Goal: Task Accomplishment & Management: Complete application form

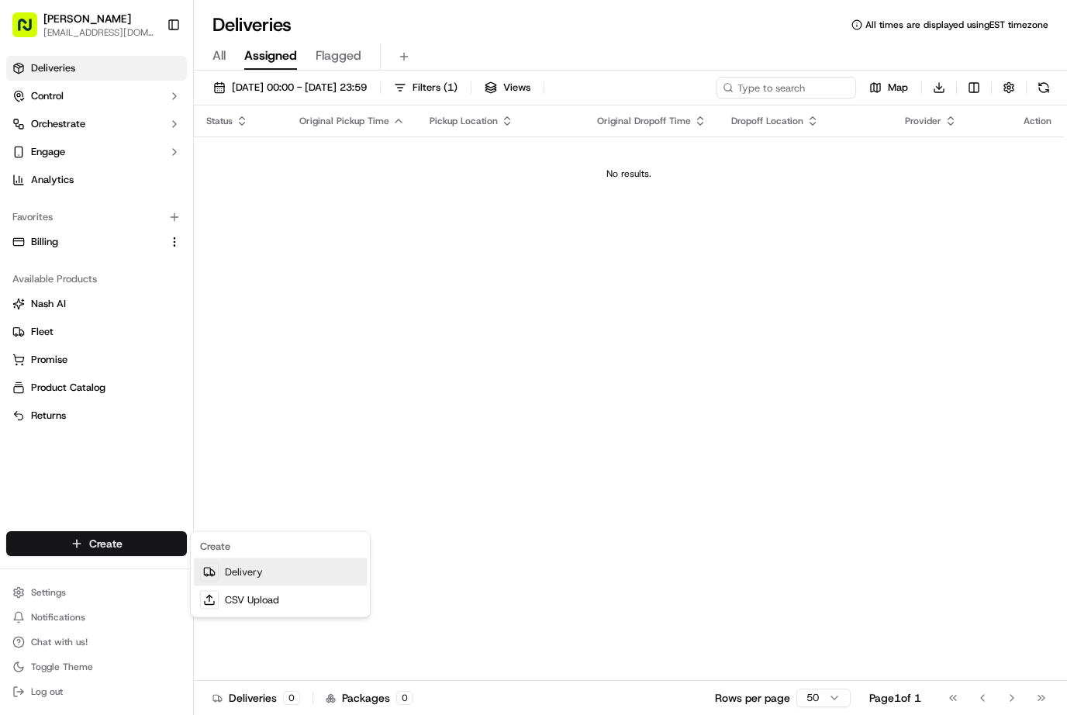
click at [261, 569] on link "Delivery" at bounding box center [280, 573] width 173 height 28
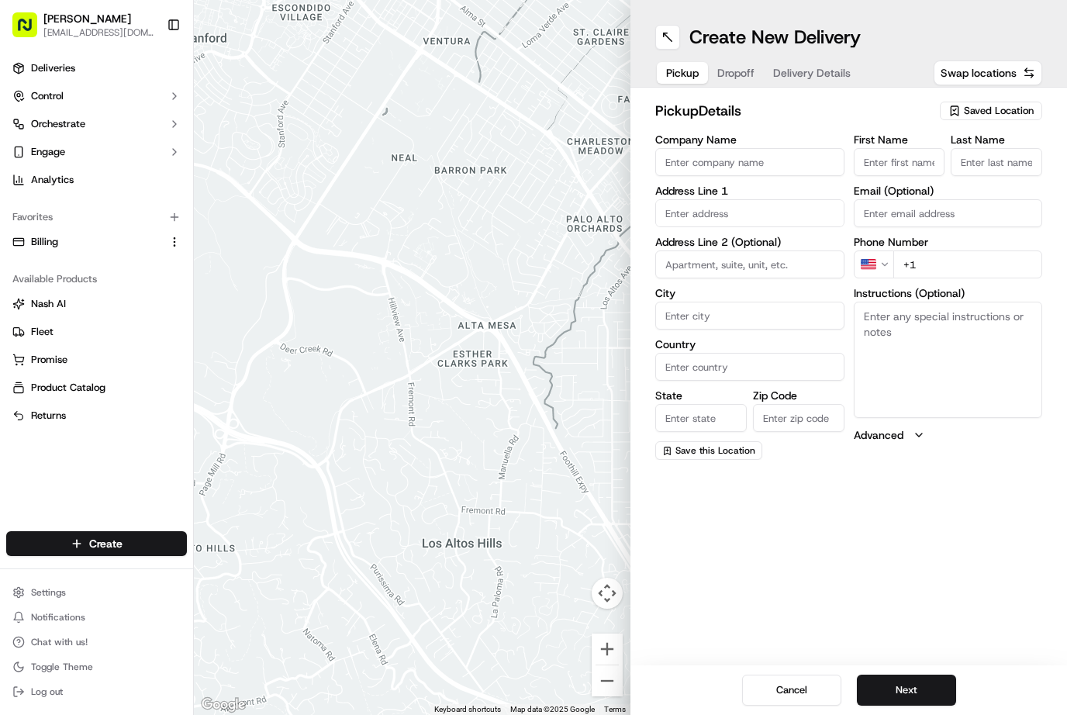
click at [1009, 112] on span "Saved Location" at bounding box center [999, 111] width 70 height 14
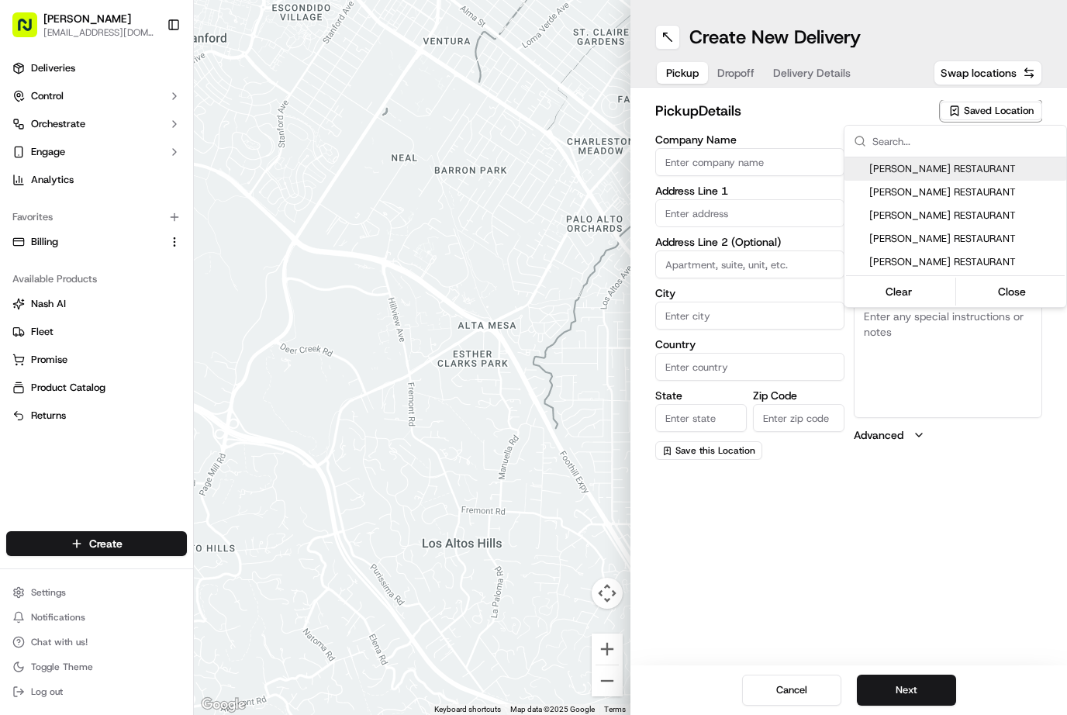
click at [962, 191] on span "[PERSON_NAME] RESTAURANT" at bounding box center [965, 192] width 191 height 14
type input "[PERSON_NAME] RESTAURANT"
type input "[GEOGRAPHIC_DATA]"
type input "CA"
type input "QC"
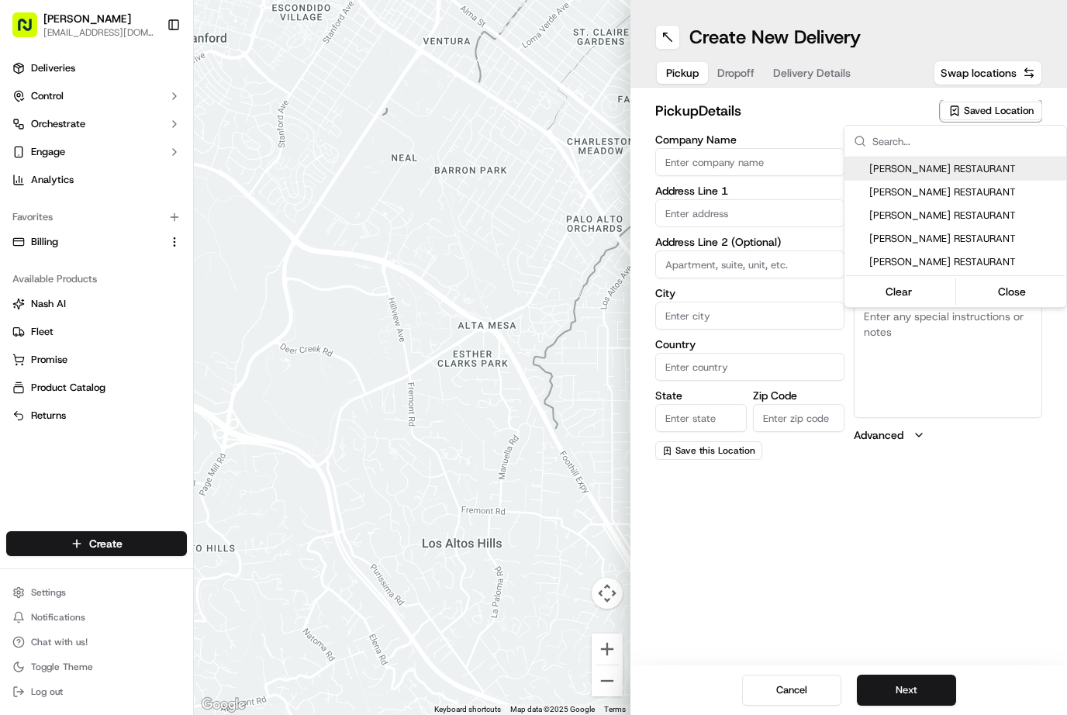
type input "H4M 1P1"
type input "[PERSON_NAME]"
type input "Man"
type input "[PHONE_NUMBER]"
type input "[STREET_ADDRESS]"
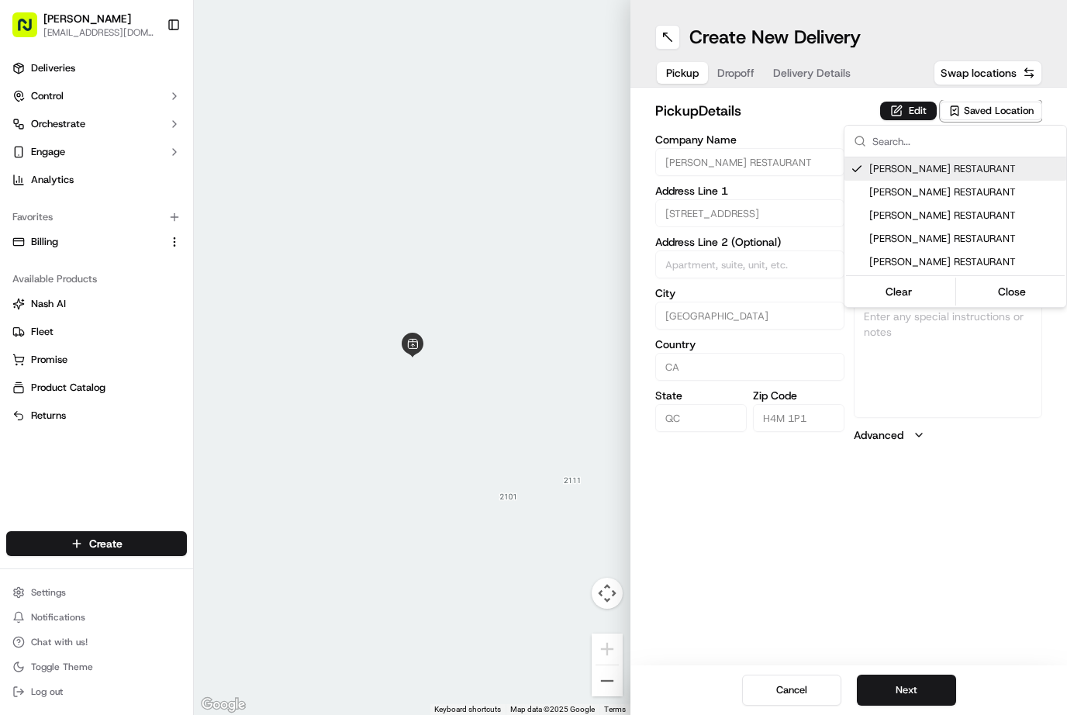
click at [936, 560] on html "[PERSON_NAME] [EMAIL_ADDRESS][DOMAIN_NAME] Toggle Sidebar Deliveries Control Or…" at bounding box center [533, 357] width 1067 height 715
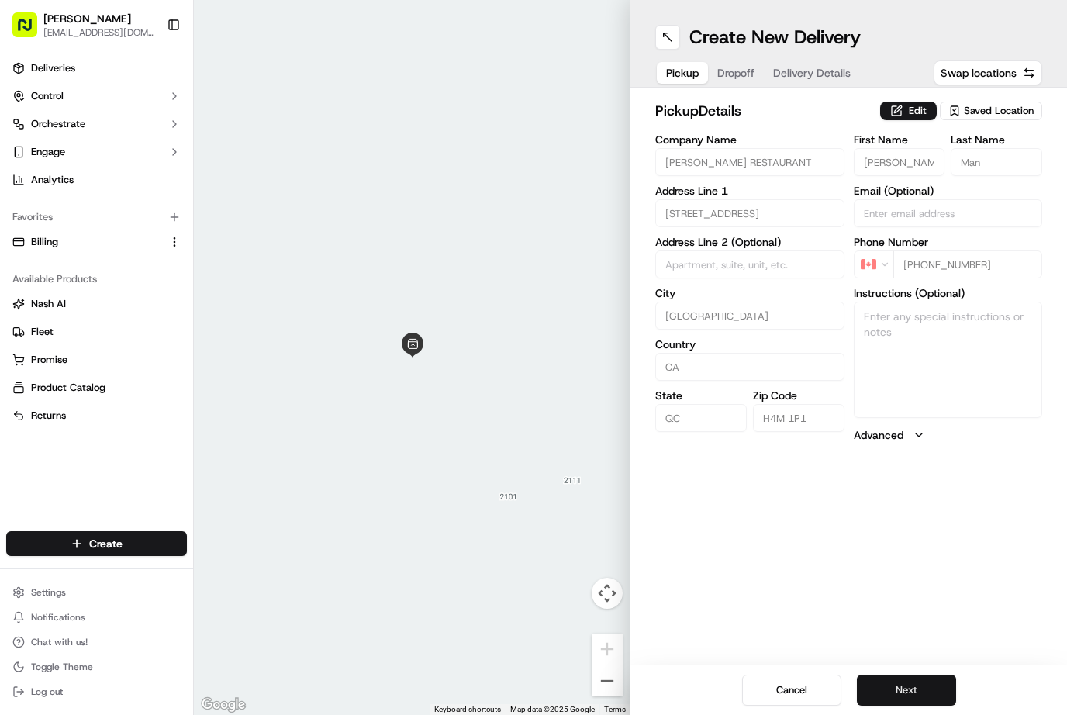
click at [920, 686] on button "Next" at bounding box center [906, 690] width 99 height 31
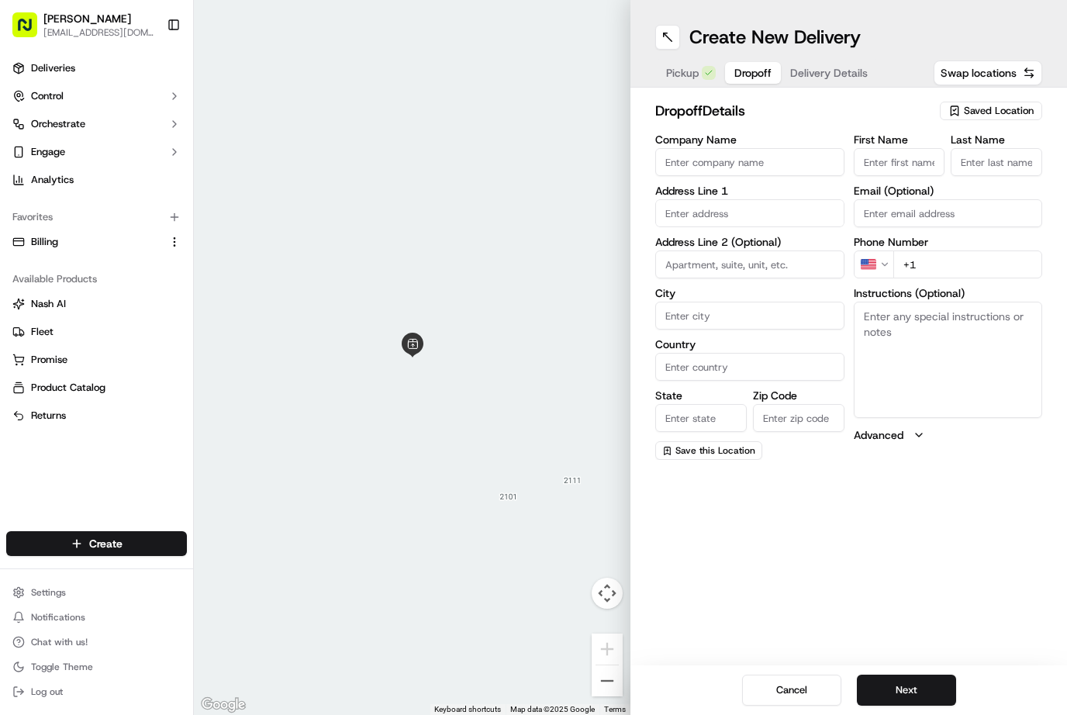
click at [1011, 104] on span "Saved Location" at bounding box center [999, 111] width 70 height 14
type input "Nath"
click at [939, 169] on span "[PERSON_NAME]" at bounding box center [965, 169] width 191 height 14
type input "[PERSON_NAME]"
type input "[GEOGRAPHIC_DATA]"
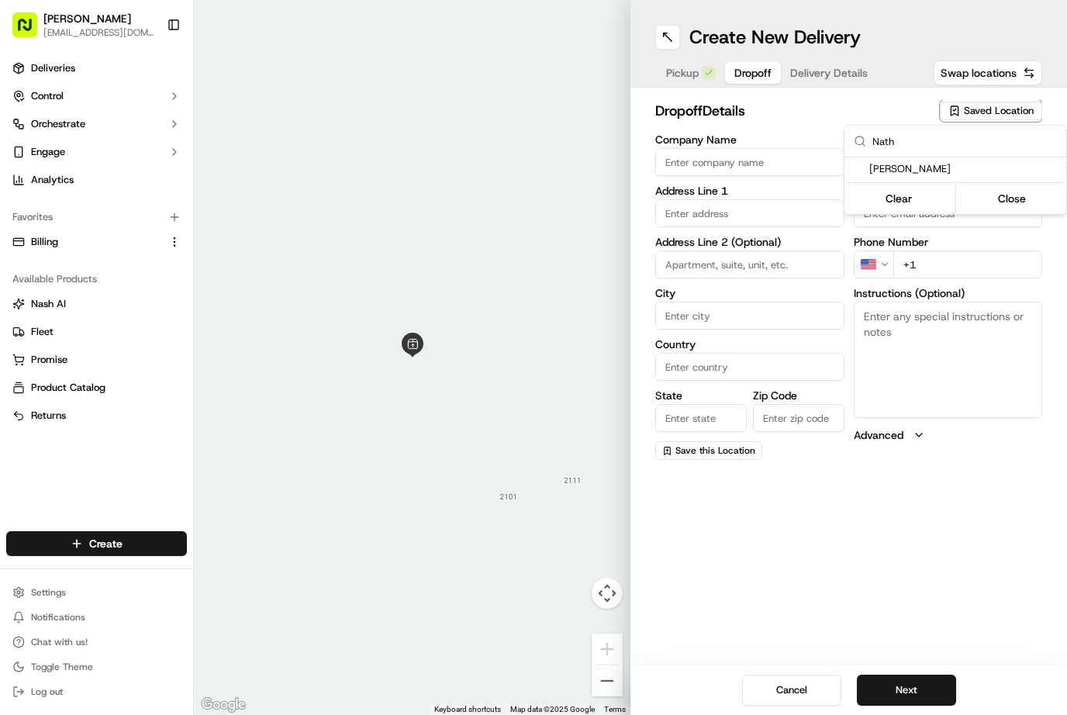
type input "CA"
type input "QC"
type input "H4W 3G4"
type input "[PERSON_NAME]"
type input "Mamann"
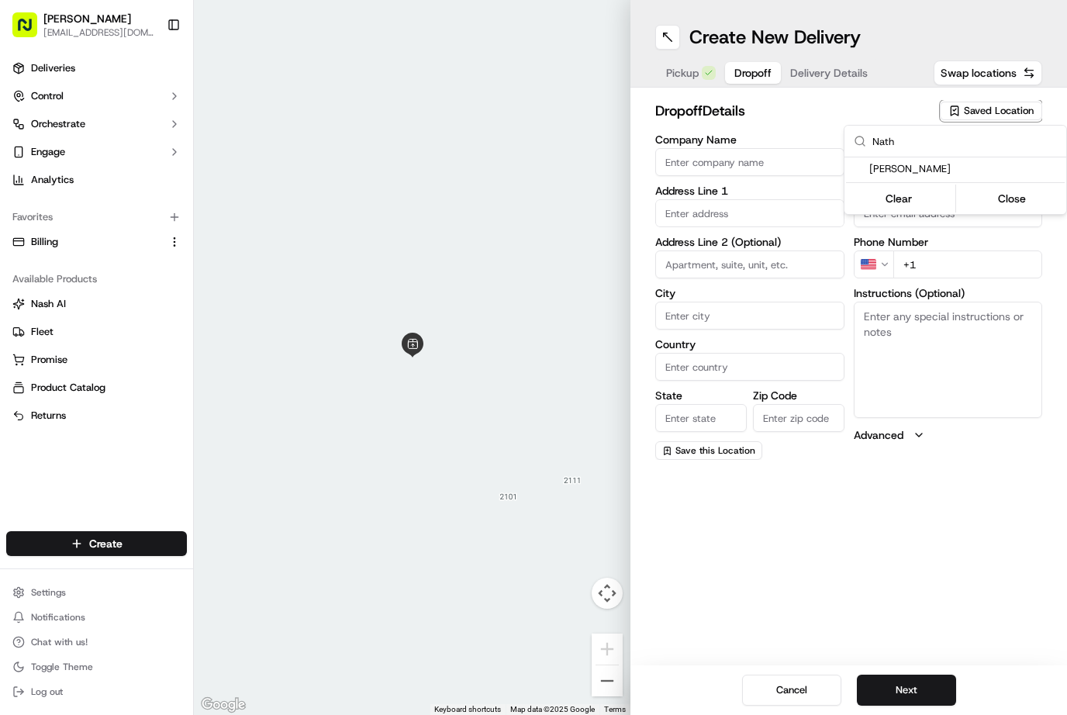
type input "[PHONE_NUMBER]"
type input "[STREET_ADDRESS] [GEOGRAPHIC_DATA]"
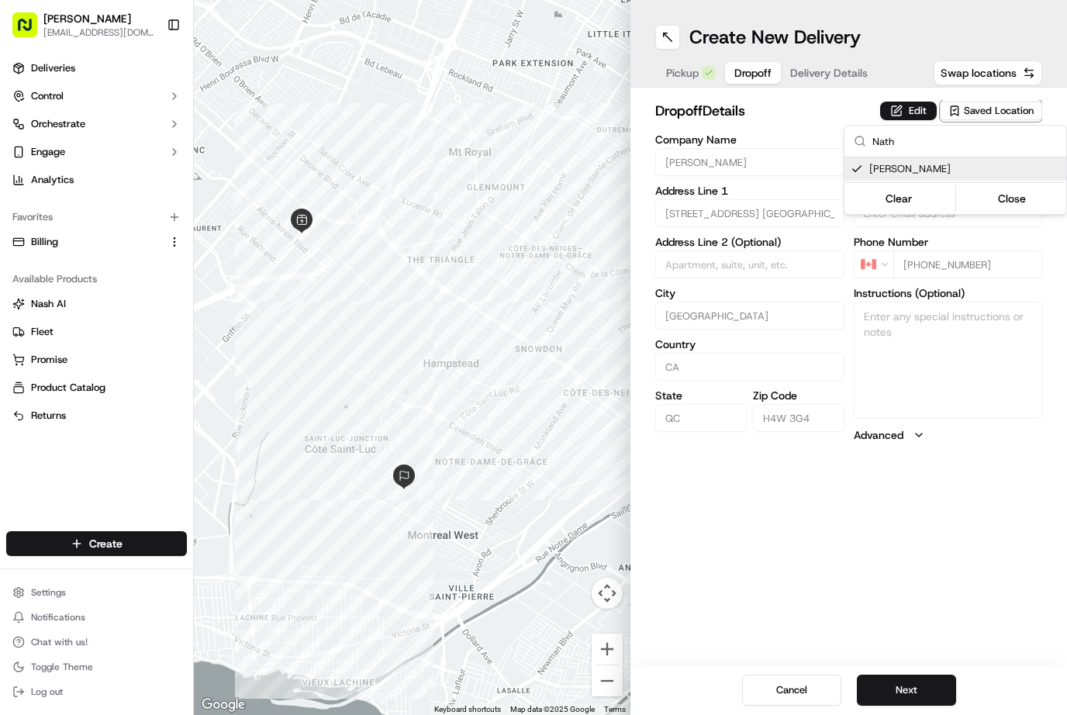
click at [913, 692] on html "[PERSON_NAME] [EMAIL_ADDRESS][DOMAIN_NAME] Toggle Sidebar Deliveries Control Or…" at bounding box center [533, 357] width 1067 height 715
click at [831, 66] on span "Delivery Details" at bounding box center [830, 73] width 78 height 16
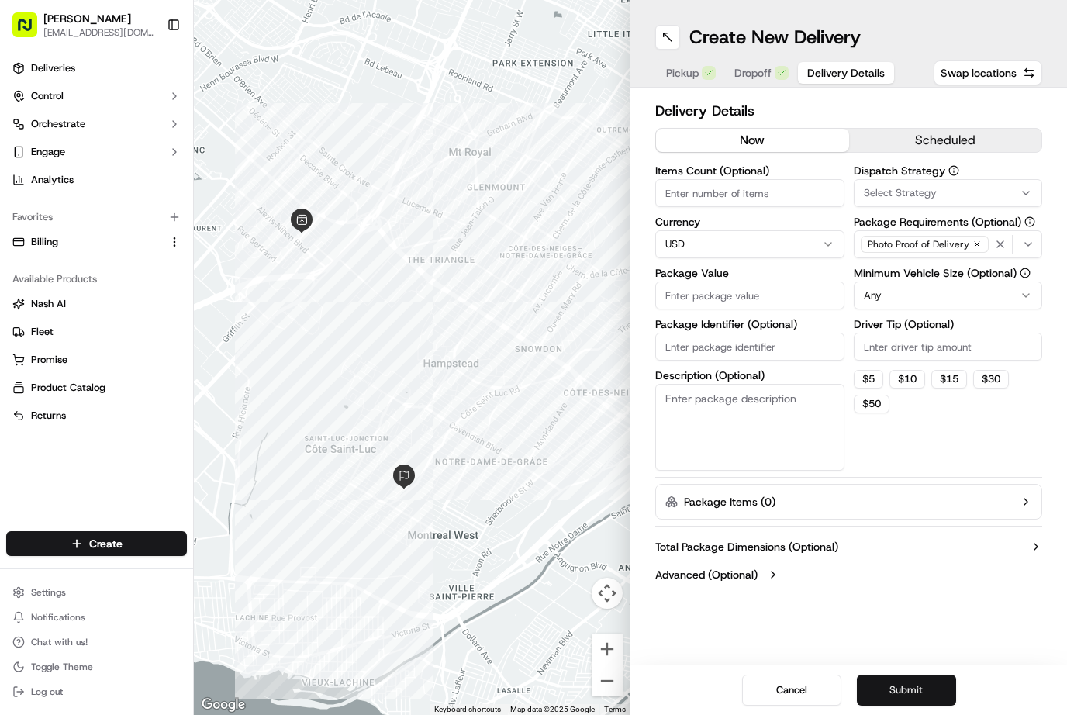
click at [930, 687] on button "Submit" at bounding box center [906, 690] width 99 height 31
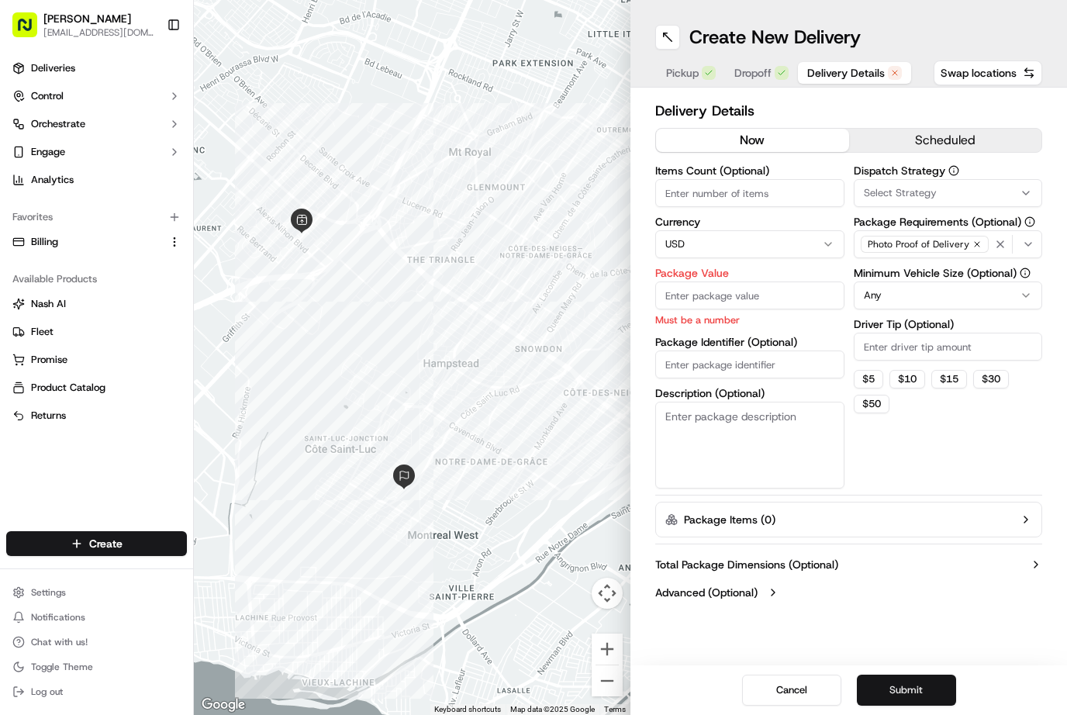
click at [827, 240] on html "[PERSON_NAME] [EMAIL_ADDRESS][DOMAIN_NAME] Toggle Sidebar Deliveries Control Or…" at bounding box center [533, 357] width 1067 height 715
click at [721, 293] on input "Package Value" at bounding box center [750, 296] width 189 height 28
type input "200"
click at [751, 362] on div "Items Count (Optional) Currency CAD Package Value 200 Must be a number Package …" at bounding box center [750, 326] width 189 height 323
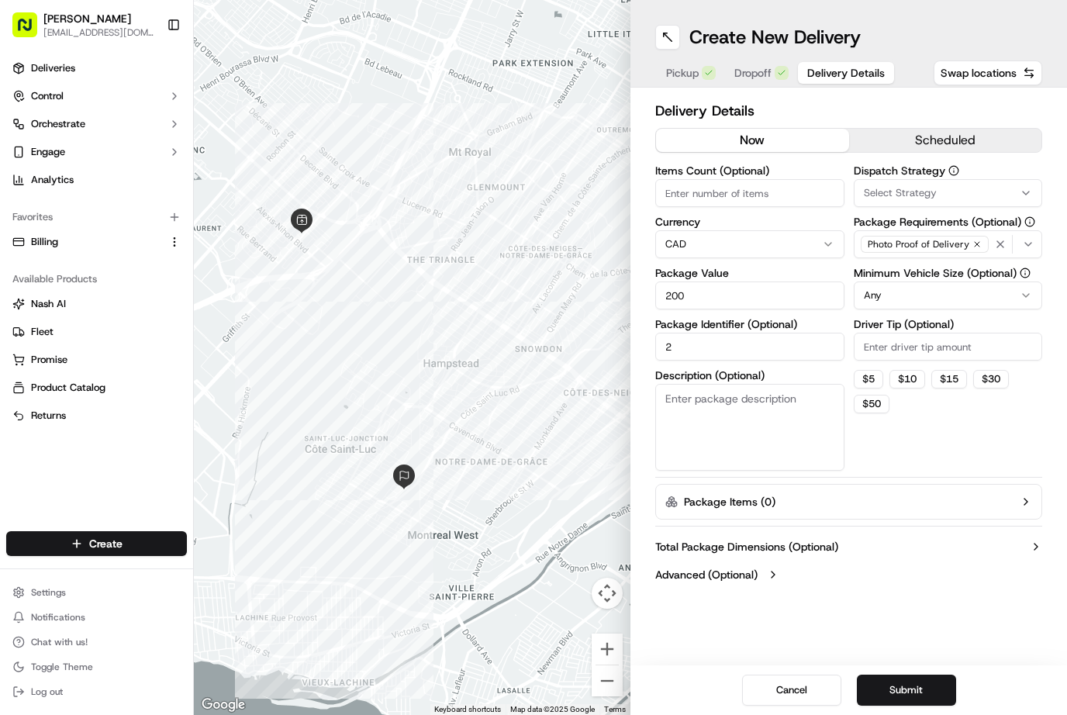
type input "2"
click at [899, 690] on button "Submit" at bounding box center [906, 690] width 99 height 31
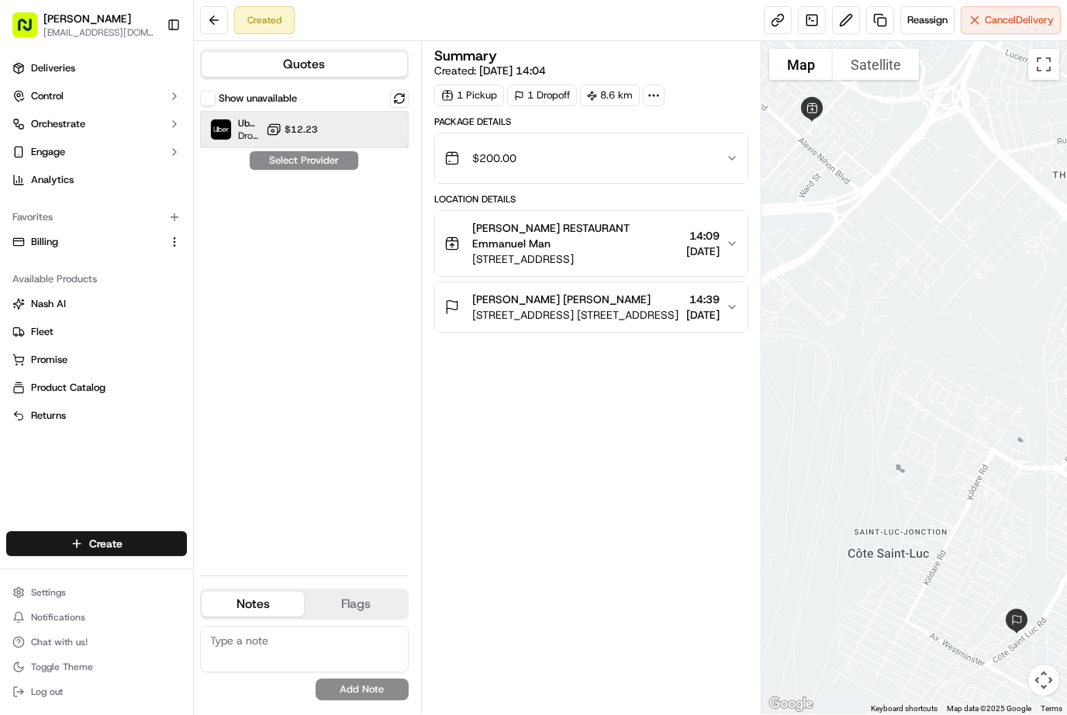
click at [230, 131] on img at bounding box center [221, 129] width 20 height 20
click at [288, 164] on button "Assign Provider" at bounding box center [304, 160] width 110 height 19
